Goal: Information Seeking & Learning: Learn about a topic

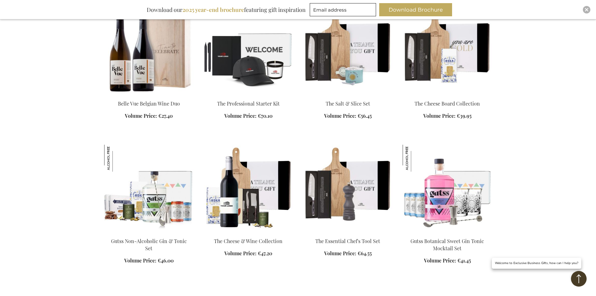
scroll to position [532, 0]
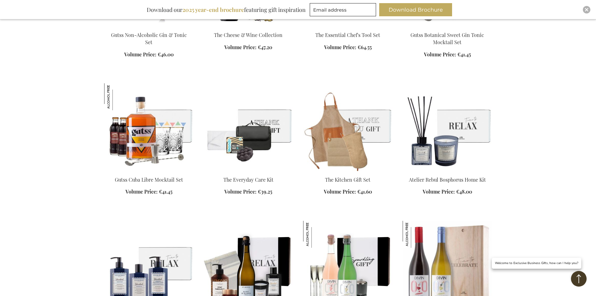
scroll to position [626, 0]
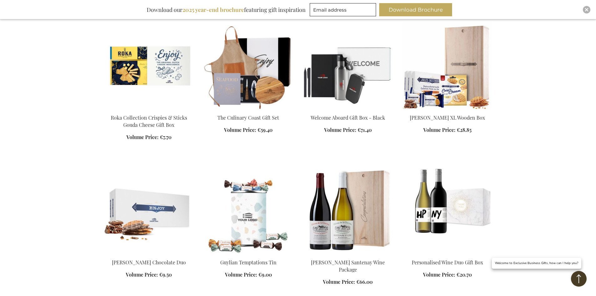
scroll to position [1252, 0]
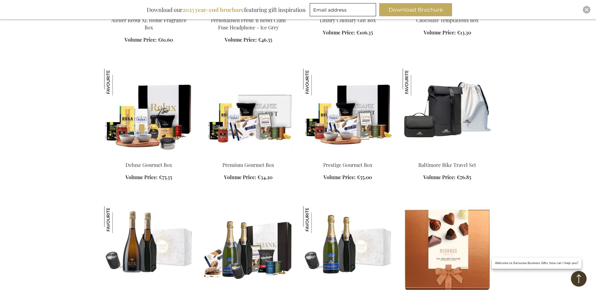
scroll to position [2098, 0]
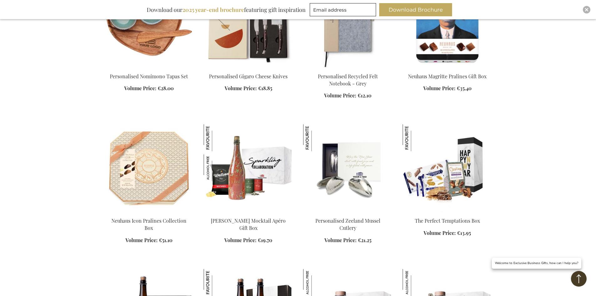
scroll to position [2755, 0]
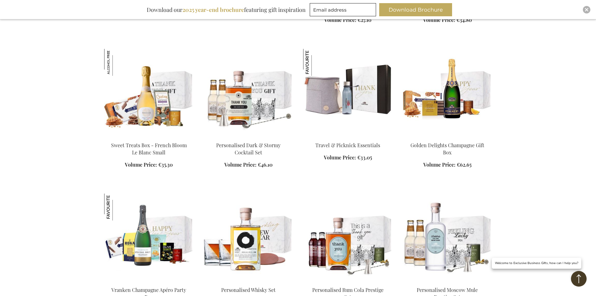
scroll to position [3100, 0]
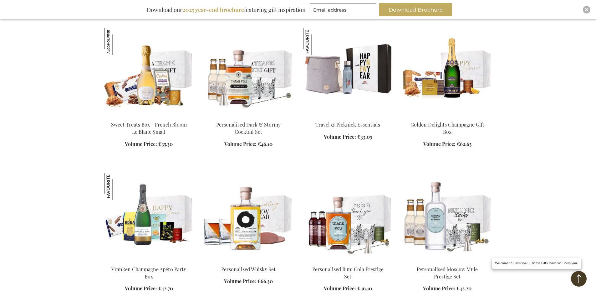
click at [356, 82] on img at bounding box center [348, 72] width 90 height 88
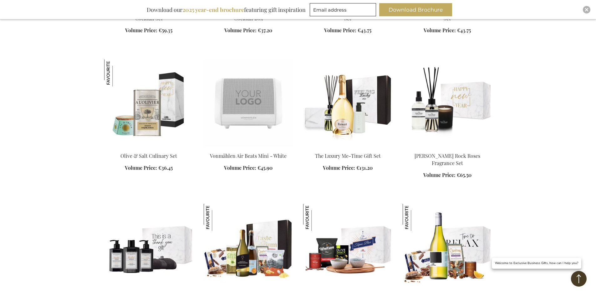
scroll to position [3507, 0]
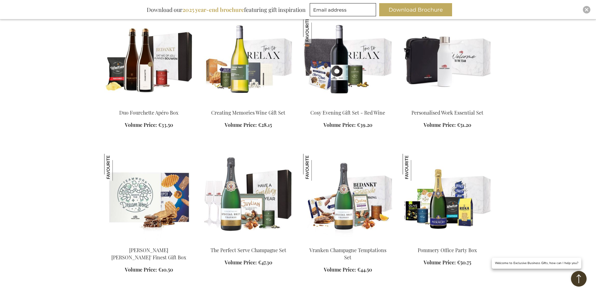
scroll to position [3820, 0]
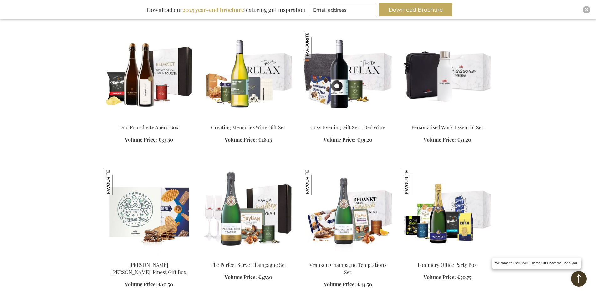
click at [451, 96] on img at bounding box center [448, 75] width 90 height 88
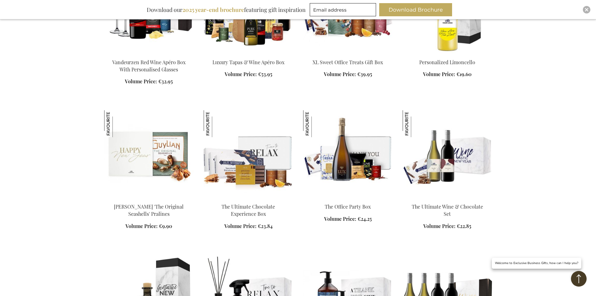
scroll to position [4540, 0]
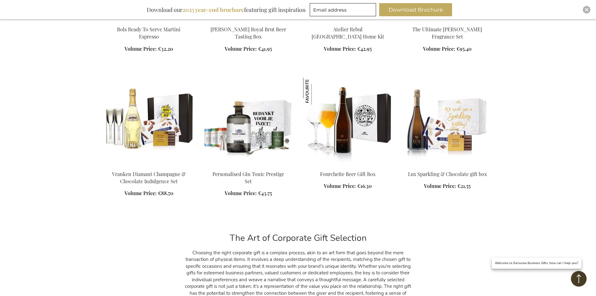
scroll to position [4947, 0]
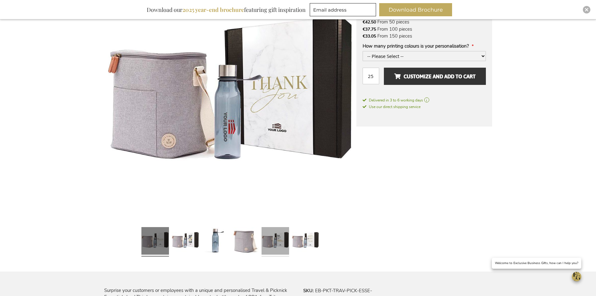
scroll to position [219, 0]
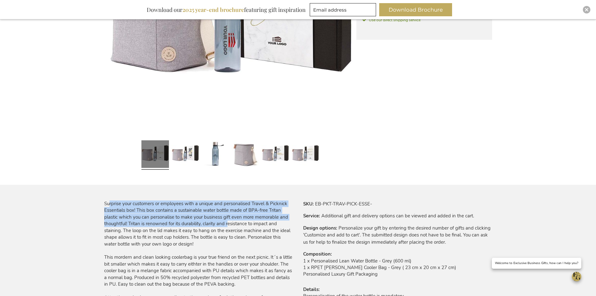
drag, startPoint x: 109, startPoint y: 203, endPoint x: 229, endPoint y: 224, distance: 121.9
click at [229, 224] on div "Surprise your customers or employees with a unique and personalised Travel & Pi…" at bounding box center [198, 257] width 189 height 114
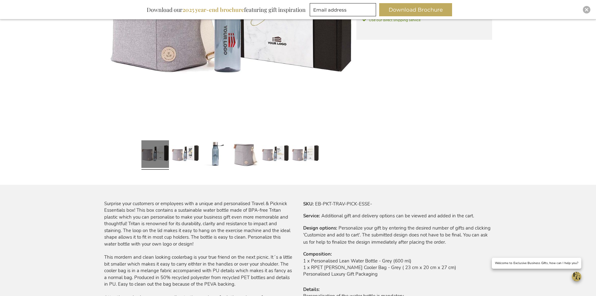
click at [237, 231] on div "Surprise your customers or employees with a unique and personalised Travel & Pi…" at bounding box center [198, 257] width 189 height 114
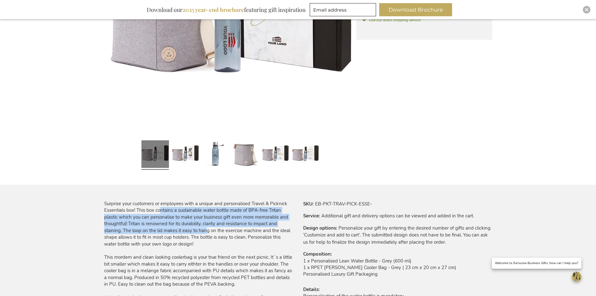
drag, startPoint x: 160, startPoint y: 209, endPoint x: 208, endPoint y: 231, distance: 52.3
click at [208, 230] on div "Surprise your customers or employees with a unique and personalised Travel & Pi…" at bounding box center [198, 257] width 189 height 114
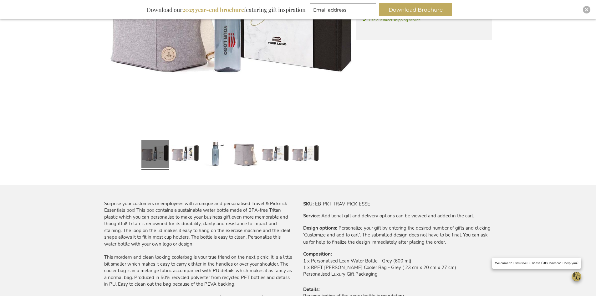
click at [225, 255] on div "Surprise your customers or employees with a unique and personalised Travel & Pi…" at bounding box center [198, 257] width 189 height 114
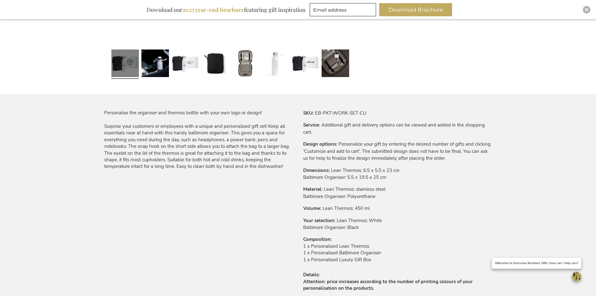
scroll to position [313, 0]
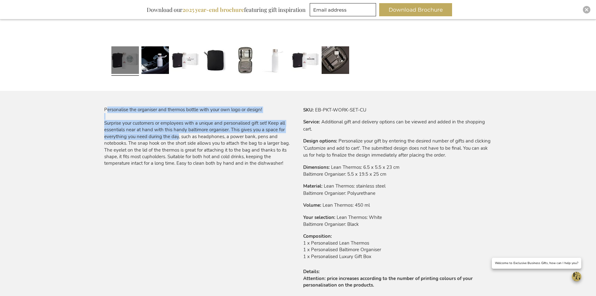
drag, startPoint x: 107, startPoint y: 111, endPoint x: 177, endPoint y: 136, distance: 74.2
click at [177, 136] on div "Personalise the organiser and thermos bottle with your own logo or design! Surp…" at bounding box center [198, 136] width 189 height 60
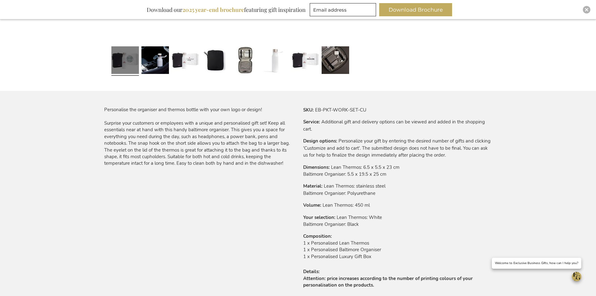
click at [204, 152] on div "Personalise the organiser and thermos bottle with your own logo or design! Surp…" at bounding box center [198, 136] width 189 height 60
click at [250, 66] on link at bounding box center [246, 61] width 28 height 34
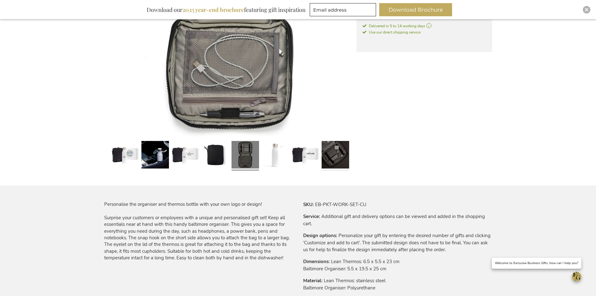
scroll to position [219, 0]
click at [330, 154] on link at bounding box center [336, 155] width 28 height 34
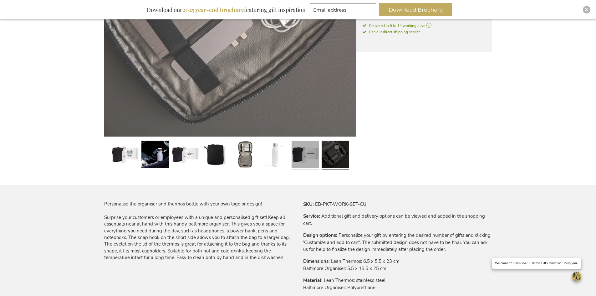
click at [303, 156] on link at bounding box center [306, 155] width 28 height 34
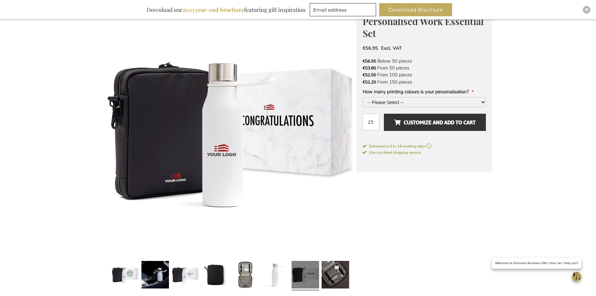
scroll to position [94, 0]
